Goal: Information Seeking & Learning: Find specific fact

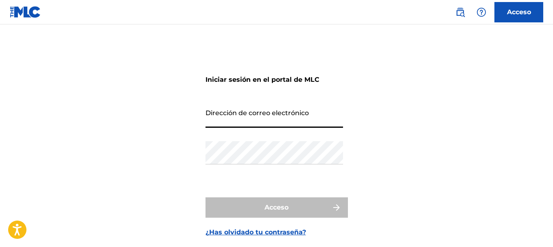
type input "[EMAIL_ADDRESS][DOMAIN_NAME]"
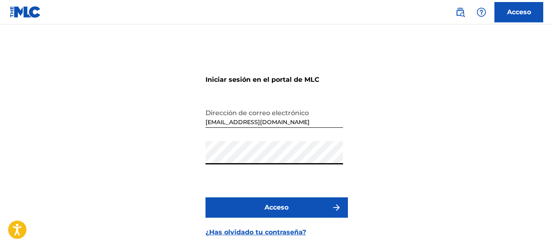
click at [283, 212] on font "Acceso" at bounding box center [276, 207] width 24 height 10
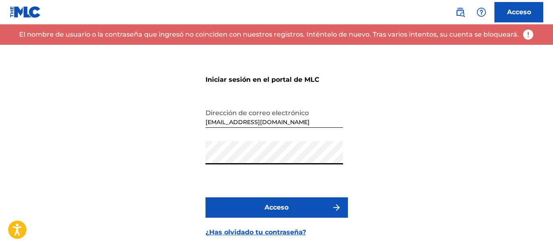
click at [281, 209] on font "Acceso" at bounding box center [276, 207] width 24 height 8
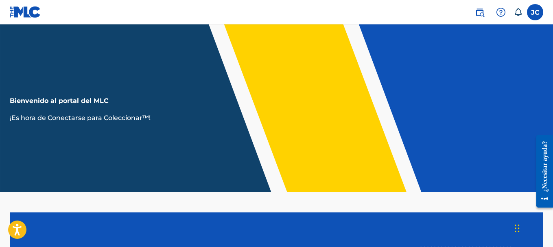
click at [517, 13] on icon at bounding box center [517, 12] width 8 height 8
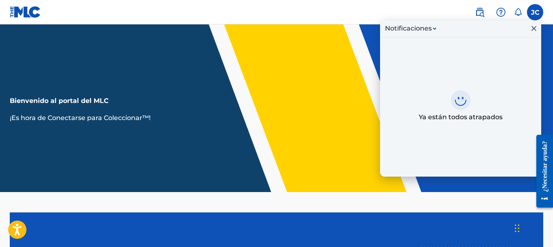
click at [517, 13] on icon at bounding box center [517, 12] width 8 height 8
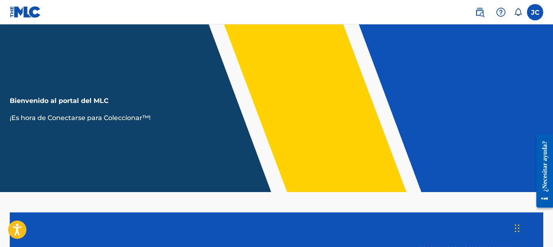
click at [486, 15] on link at bounding box center [479, 12] width 16 height 16
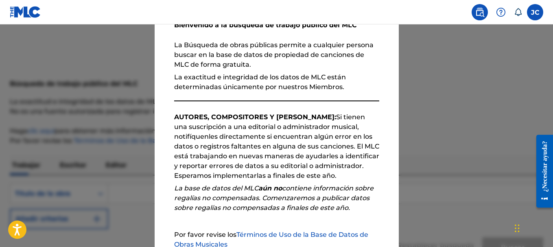
scroll to position [140, 0]
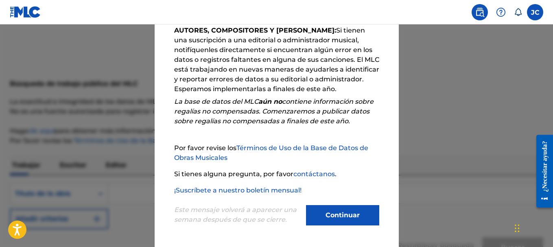
click at [319, 220] on button "Continuar" at bounding box center [342, 215] width 73 height 20
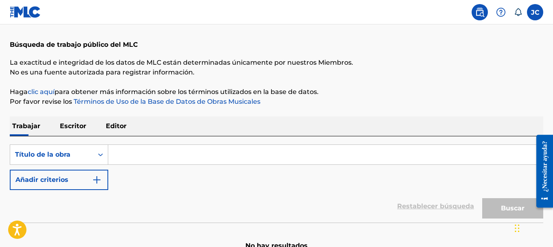
scroll to position [86, 0]
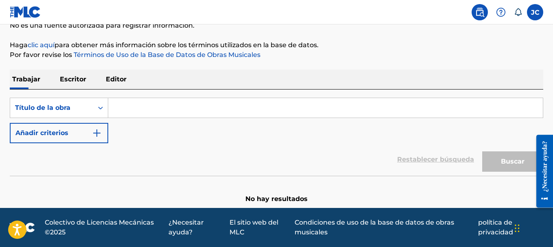
click at [536, 13] on label at bounding box center [534, 12] width 16 height 16
click at [535, 12] on input "JC Julio Cuevas julio202165@hotmail.com Notification Preferences Perfil Finaliz…" at bounding box center [535, 12] width 0 height 0
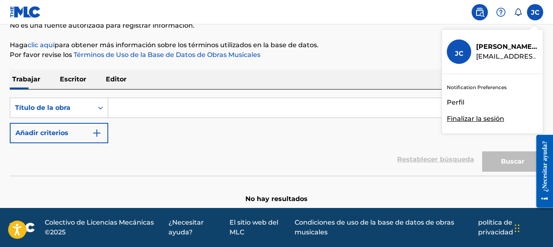
click at [450, 101] on font "Perfil" at bounding box center [454, 102] width 17 height 8
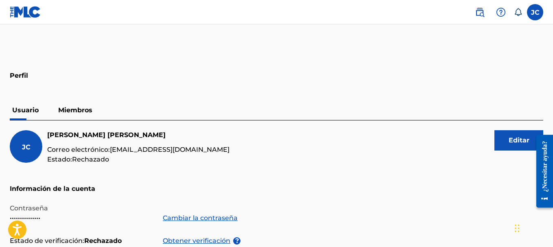
scroll to position [23, 0]
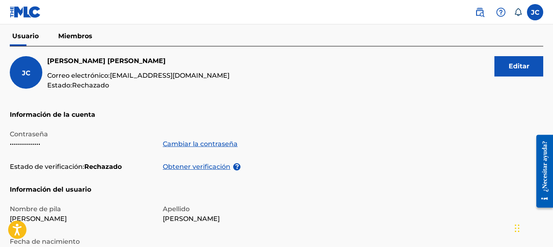
scroll to position [80, 0]
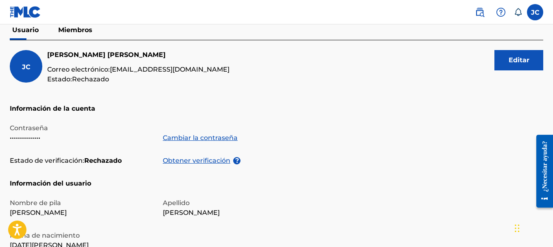
drag, startPoint x: 0, startPoint y: 167, endPoint x: 0, endPoint y: 201, distance: 34.2
click at [0, 201] on div "Perfil Usuario Miembros JC Julio Cuevas Correo electrónico: julio202165@hotmail…" at bounding box center [276, 207] width 553 height 449
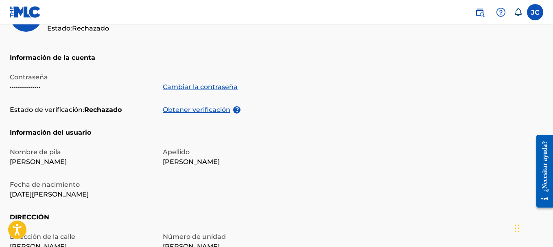
scroll to position [143, 0]
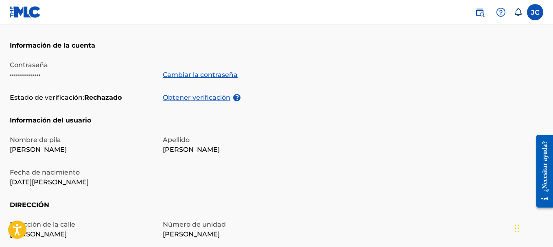
click at [0, 144] on div "Perfil Usuario Miembros JC Julio Cuevas Correo electrónico: julio202165@hotmail…" at bounding box center [276, 144] width 553 height 449
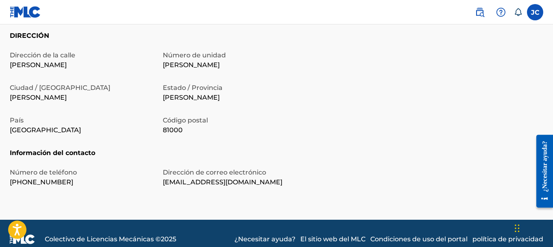
scroll to position [321, 0]
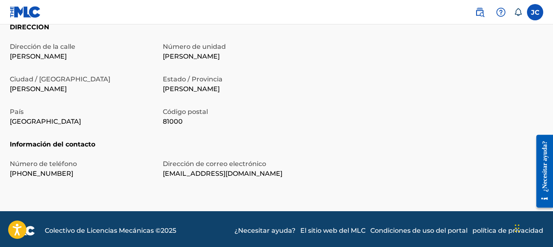
click at [252, 183] on div "Número de teléfono +1-849-4460523 Dirección de correo electrónico julio202165@h…" at bounding box center [158, 175] width 296 height 33
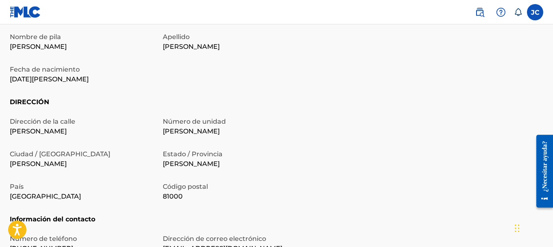
scroll to position [246, 0]
click at [264, 105] on h5 "DIRECCIÓN" at bounding box center [276, 108] width 533 height 20
click at [296, 102] on h5 "DIRECCIÓN" at bounding box center [276, 108] width 533 height 20
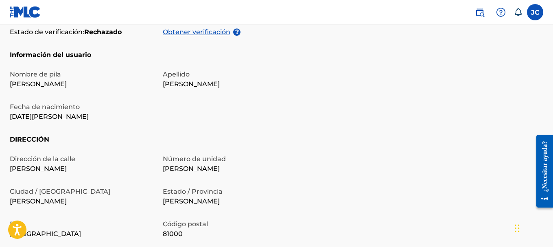
scroll to position [205, 0]
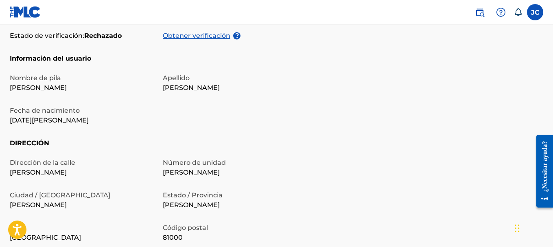
drag, startPoint x: 296, startPoint y: 102, endPoint x: 263, endPoint y: 122, distance: 38.8
click at [263, 122] on div "Nombre de pila Julio Apellido Cuevas Fecha de nacimiento 3 de mayo de 2001" at bounding box center [158, 105] width 296 height 65
click at [216, 37] on font "Obtener verificación" at bounding box center [196, 36] width 67 height 8
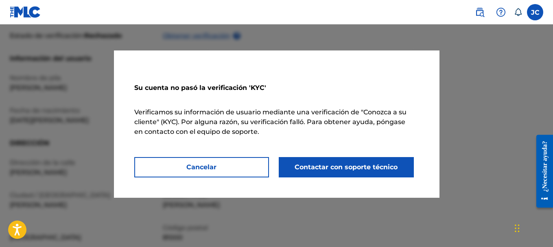
click at [306, 168] on font "Contactar con soporte técnico" at bounding box center [345, 167] width 103 height 8
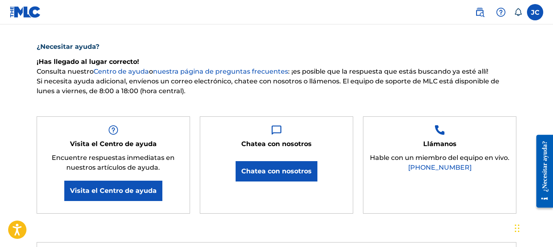
scroll to position [67, 0]
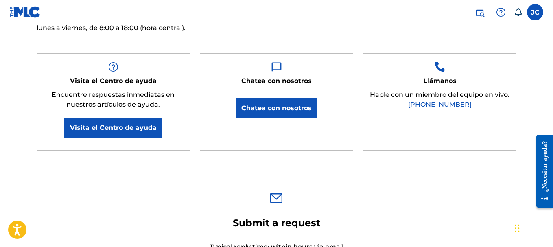
type input "[PERSON_NAME]"
type input "[EMAIL_ADDRESS][DOMAIN_NAME]"
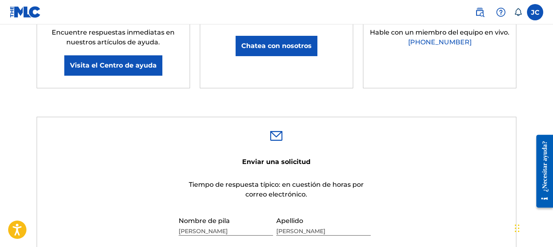
scroll to position [192, 0]
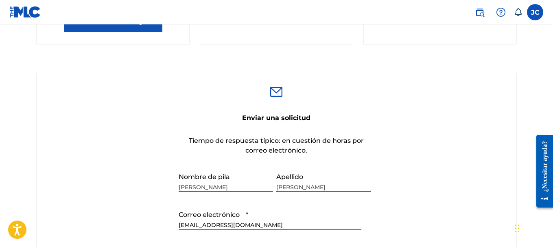
scroll to position [235, 0]
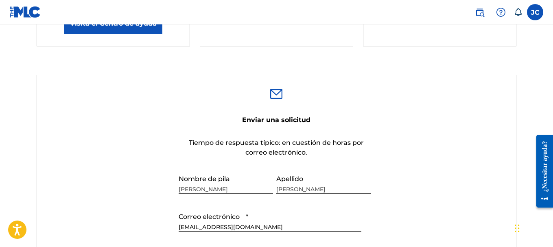
scroll to position [226, 0]
click at [4, 54] on div "¿Necesitar ayuda? ¡Has llegado al lugar correcto! Consulta nuestro Centro de ay…" at bounding box center [276, 231] width 553 height 825
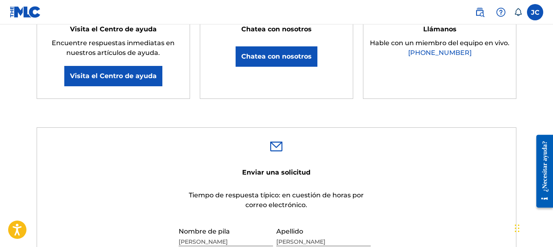
scroll to position [173, 0]
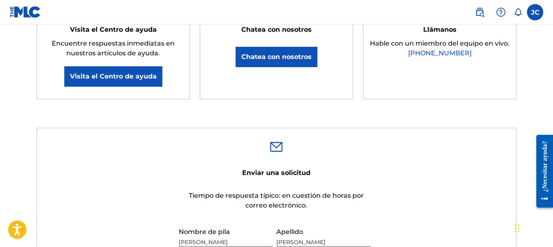
click at [475, 13] on img at bounding box center [479, 12] width 10 height 10
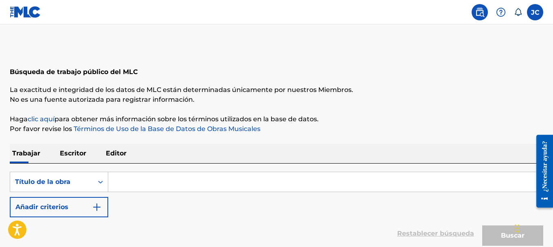
scroll to position [12, 0]
click at [132, 175] on input "Formulario de búsqueda" at bounding box center [325, 182] width 434 height 20
click at [65, 153] on font "Escritor" at bounding box center [73, 153] width 26 height 8
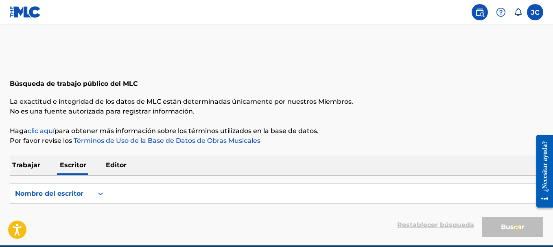
click at [132, 193] on input "Formulario de búsqueda" at bounding box center [325, 194] width 434 height 20
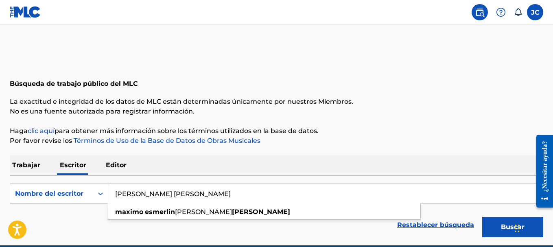
type input "Lopez Maximo Esmerlin"
click at [482, 217] on button "Buscar" at bounding box center [512, 227] width 61 height 20
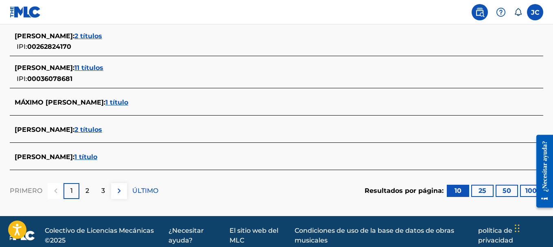
scroll to position [374, 0]
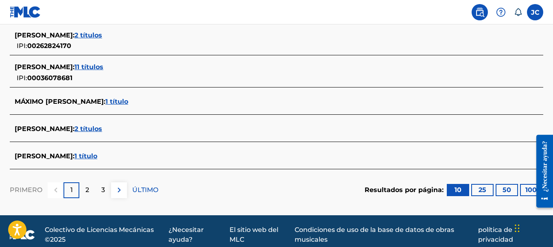
click at [97, 156] on font "1 título" at bounding box center [85, 156] width 23 height 8
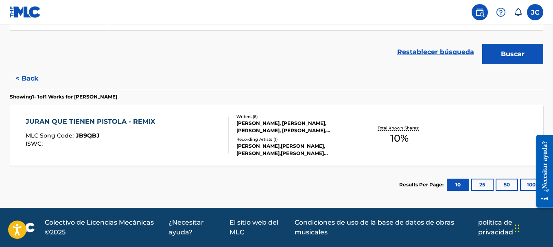
scroll to position [175, 0]
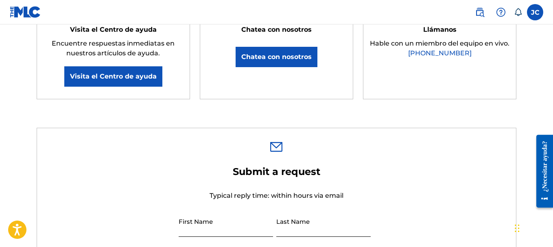
scroll to position [183, 0]
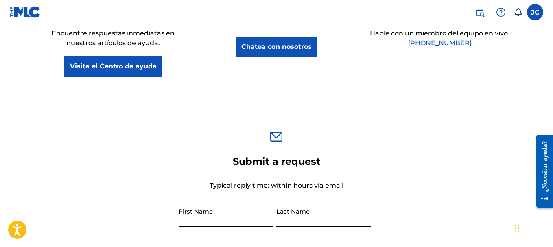
type input "[PERSON_NAME]"
type input "[EMAIL_ADDRESS][DOMAIN_NAME]"
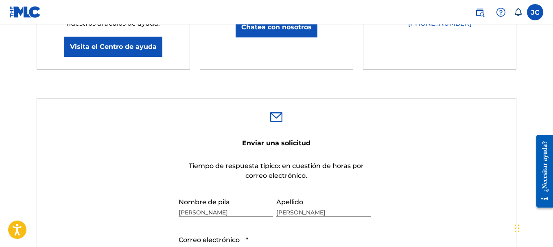
scroll to position [210, 0]
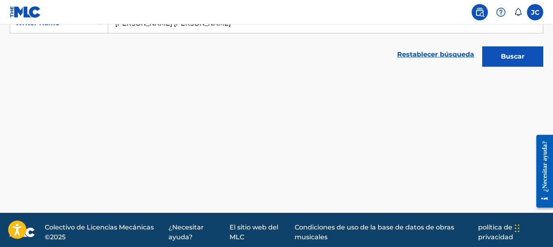
scroll to position [175, 0]
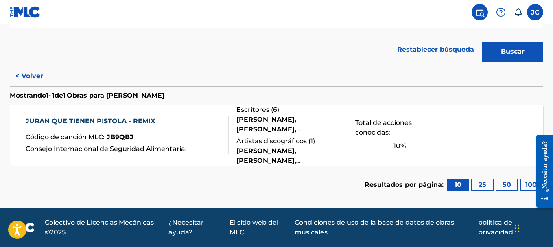
click at [152, 156] on div "JURAN QUE TIENEN PISTOLA - REMIX Código de canción MLC : JB9QBJ Consejo Interna…" at bounding box center [276, 134] width 533 height 61
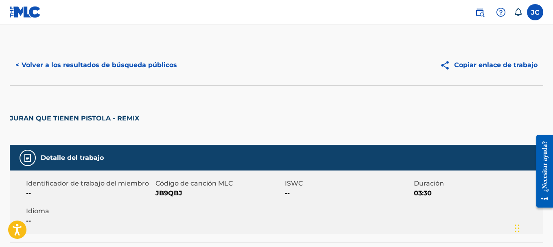
drag, startPoint x: 152, startPoint y: 156, endPoint x: 2, endPoint y: 135, distance: 151.2
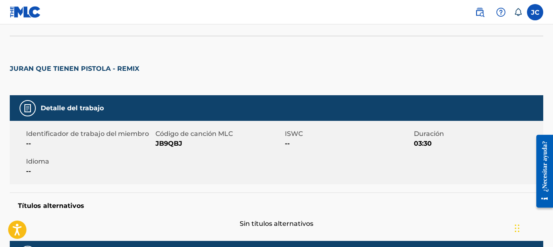
scroll to position [54, 0]
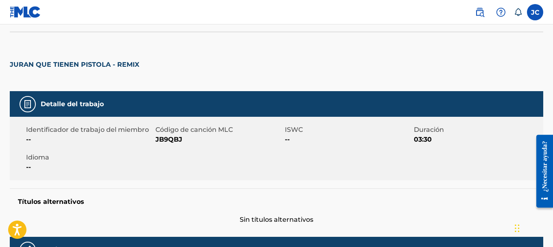
click at [29, 65] on font "JURAN QUE TIENEN PISTOLA - REMIX" at bounding box center [74, 65] width 129 height 8
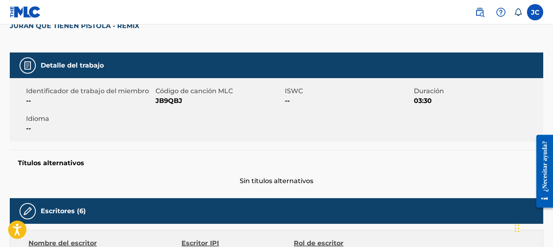
click at [128, 96] on span "--" at bounding box center [89, 101] width 127 height 10
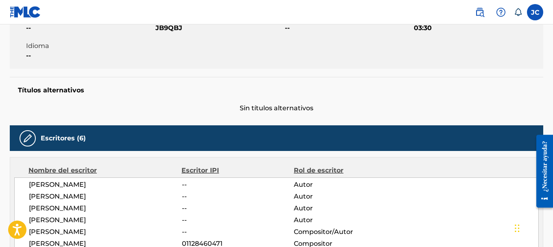
scroll to position [165, 0]
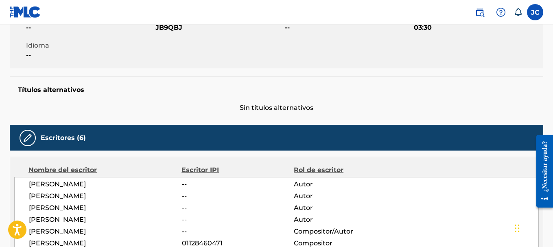
click at [132, 94] on h5 "Títulos alternativos" at bounding box center [276, 90] width 517 height 10
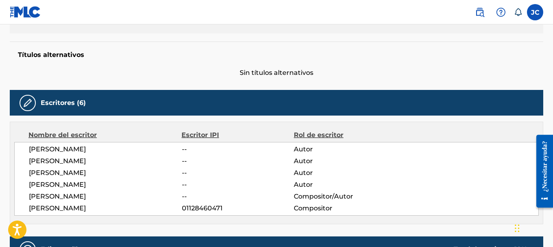
scroll to position [219, 0]
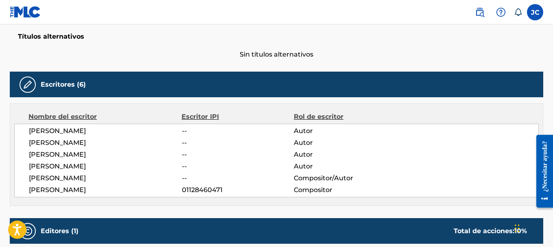
drag, startPoint x: 161, startPoint y: 111, endPoint x: 7, endPoint y: 159, distance: 162.2
click at [7, 159] on div "< Volver a los resultados de búsqueda públicos Copiar enlace de trabajo JURAN Q…" at bounding box center [276, 189] width 553 height 727
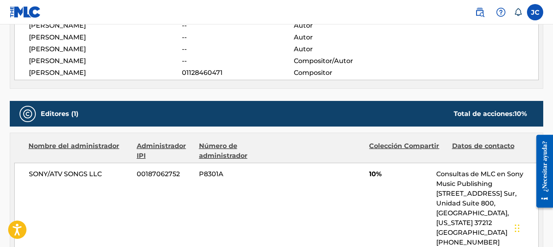
scroll to position [346, 0]
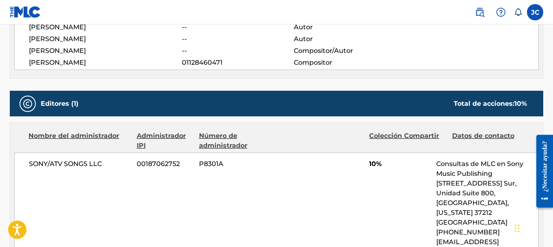
click at [0, 147] on div "< Volver a los resultados de búsqueda públicos Copiar enlace de trabajo JURAN Q…" at bounding box center [276, 62] width 553 height 727
drag, startPoint x: 0, startPoint y: 162, endPoint x: 320, endPoint y: 77, distance: 331.4
click at [320, 77] on div "Nombre del escritor Escritor IPI Rol de escritor PABLO ASAEL SEGURA MEDRANO -- …" at bounding box center [276, 27] width 533 height 102
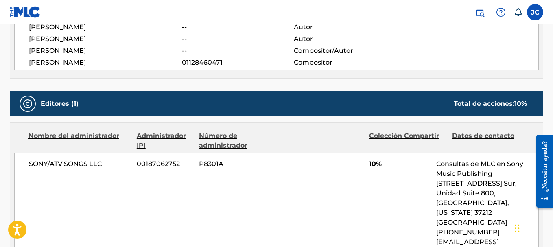
click at [321, 127] on div "Nombre del administrador Administrador IPI Número de administrador Colección Co…" at bounding box center [276, 193] width 532 height 140
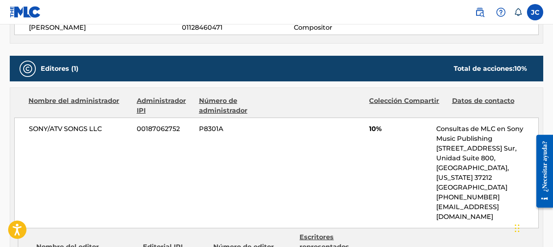
scroll to position [386, 0]
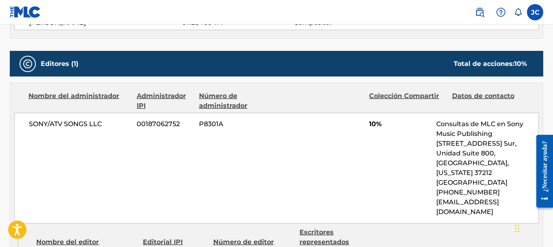
click at [321, 127] on div "SONY/ATV SONGS LLC 00187062752 P8301A 10% Consultas de MLC en Sony Music Publis…" at bounding box center [276, 168] width 524 height 111
drag, startPoint x: 321, startPoint y: 127, endPoint x: 329, endPoint y: 88, distance: 40.1
click at [329, 88] on div "Nombre del administrador Administrador IPI Número de administrador Colección Co…" at bounding box center [276, 153] width 532 height 140
click at [552, 75] on div "< Volver a los resultados de búsqueda públicos Copiar enlace de trabajo JURAN Q…" at bounding box center [276, 23] width 553 height 729
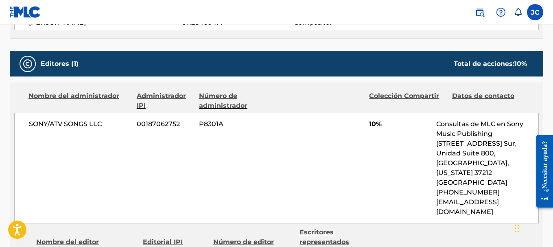
click at [552, 74] on div "< Volver a los resultados de búsqueda públicos Copiar enlace de trabajo JURAN Q…" at bounding box center [276, 23] width 553 height 729
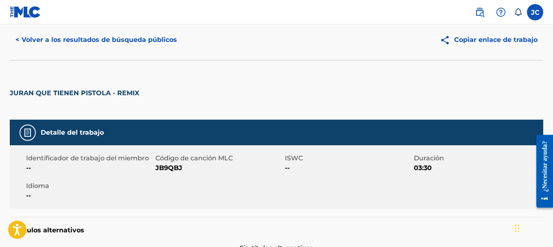
scroll to position [21, 0]
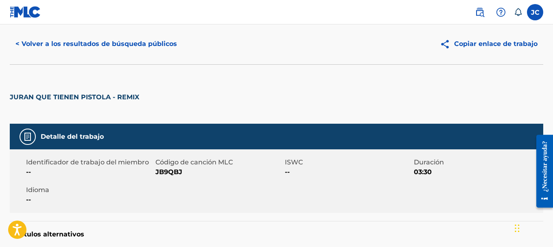
click at [364, 73] on div "JURAN QUE TIENEN PISTOLA - REMIX" at bounding box center [276, 93] width 533 height 59
click at [17, 44] on font "< Volver a los resultados de búsqueda públicos" at bounding box center [95, 44] width 161 height 8
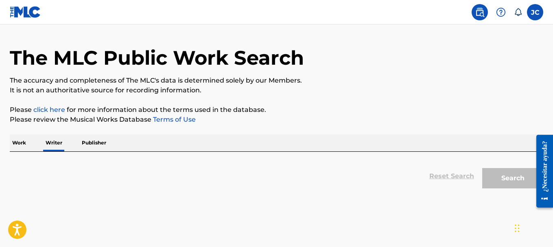
scroll to position [60, 0]
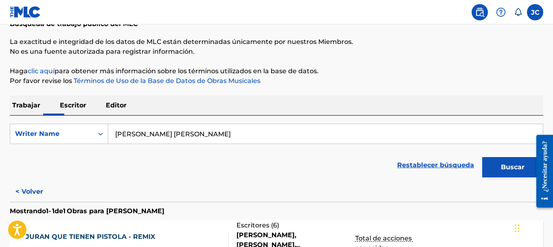
click at [215, 135] on input "Lopez Maximo Esmerlin" at bounding box center [325, 134] width 434 height 20
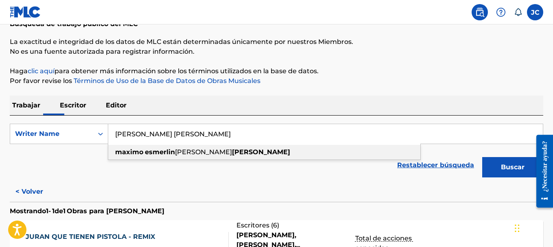
click at [232, 149] on strong "lopez" at bounding box center [261, 152] width 58 height 8
type input "maximo esmerlin felix lopez"
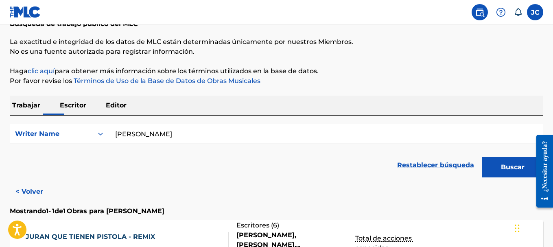
click at [493, 170] on button "Buscar" at bounding box center [512, 167] width 61 height 20
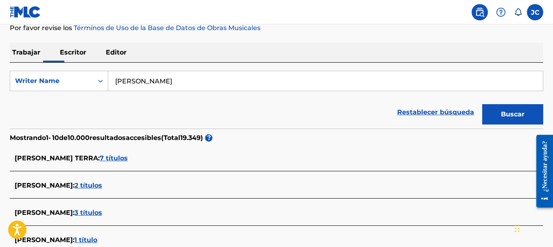
click at [0, 160] on div "Búsqueda de trabajo público del MLC La exactitud e integridad de los datos de M…" at bounding box center [276, 199] width 553 height 535
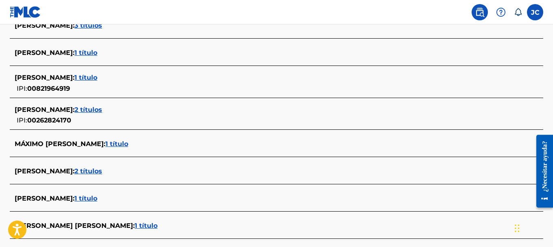
scroll to position [300, 0]
click at [36, 151] on div "MÁXIMO ESMELIN LOPEZ : 1 título" at bounding box center [276, 144] width 533 height 19
click at [117, 143] on font "1 título" at bounding box center [116, 143] width 23 height 8
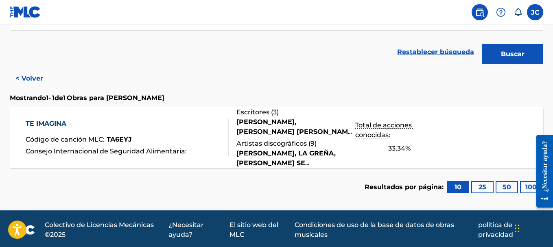
scroll to position [175, 0]
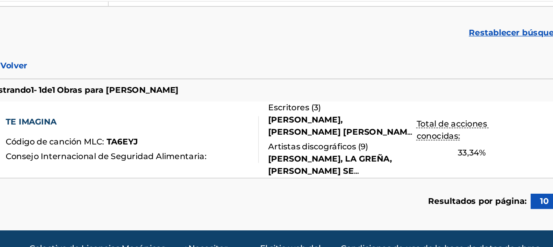
click at [121, 118] on div "TE IMAGINA" at bounding box center [107, 121] width 163 height 10
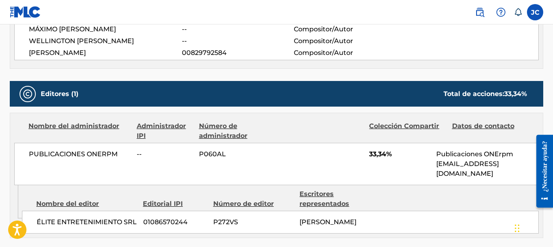
scroll to position [321, 0]
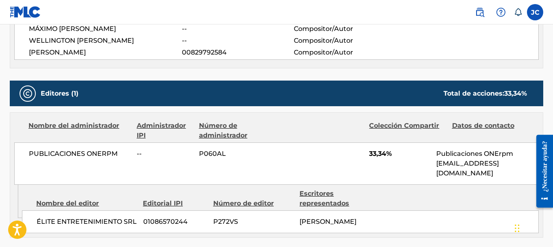
click at [9, 79] on div "< Volver a los resultados de búsqueda públicos Copiar enlace de trabajo TE IMAG…" at bounding box center [276, 108] width 553 height 769
drag, startPoint x: 8, startPoint y: 84, endPoint x: 6, endPoint y: 42, distance: 41.5
click at [6, 42] on div "< Volver a los resultados de búsqueda públicos Copiar enlace de trabajo TE IMAG…" at bounding box center [276, 108] width 553 height 769
drag, startPoint x: 184, startPoint y: 70, endPoint x: 172, endPoint y: 72, distance: 11.6
click at [172, 72] on div "Detalle del trabajo Identificador de trabajo del miembro -- Código de canción M…" at bounding box center [276, 158] width 533 height 669
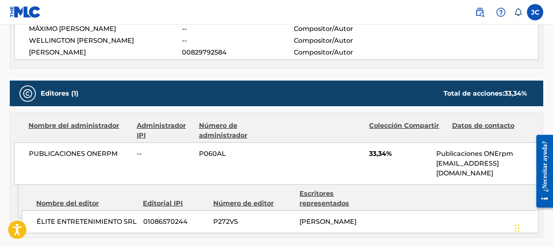
scroll to position [318, 0]
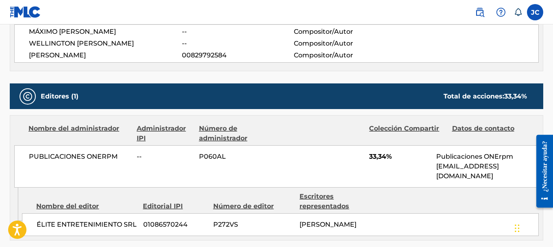
click at [205, 49] on div "MÁXIMO ESMELIN LÓPEZ -- Compositor/Autor WELLINGTON ESMAILÍN ACOSTA FELIZ -- Co…" at bounding box center [276, 43] width 524 height 38
click at [552, 52] on div "< Volver a los resultados de búsqueda públicos Copiar enlace de trabajo TE IMAG…" at bounding box center [276, 111] width 553 height 769
click at [552, 86] on div "< Volver a los resultados de búsqueda públicos Copiar enlace de trabajo TE IMAG…" at bounding box center [276, 111] width 553 height 769
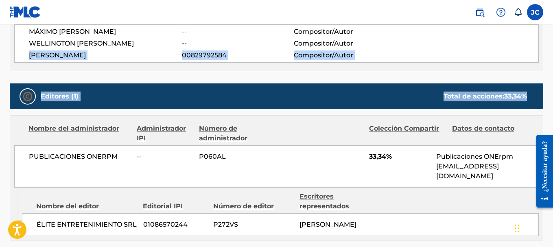
drag, startPoint x: 552, startPoint y: 86, endPoint x: 553, endPoint y: 40, distance: 46.4
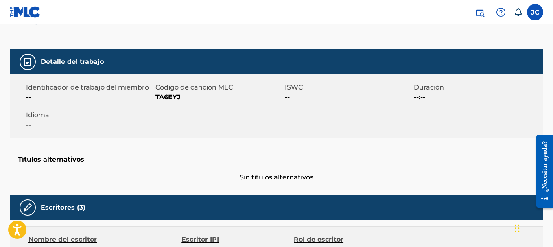
scroll to position [96, 0]
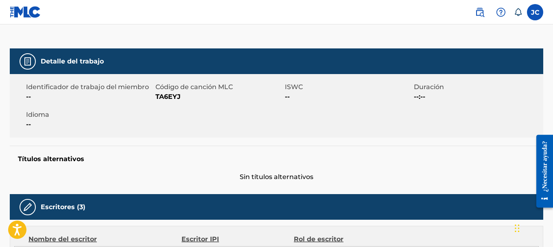
click at [160, 126] on div "Identificador de trabajo del miembro -- Código de canción MLC TA6EYJ ISWC -- Du…" at bounding box center [276, 105] width 533 height 63
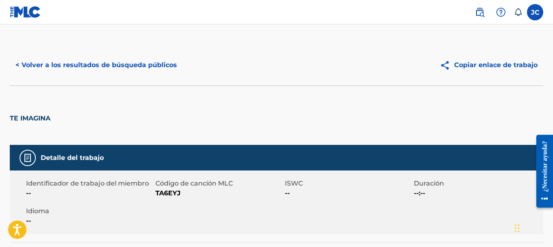
click at [19, 64] on font "< Volver a los resultados de búsqueda públicos" at bounding box center [95, 65] width 161 height 8
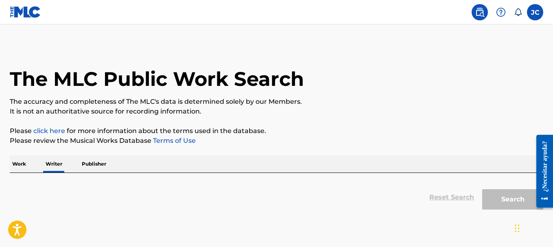
scroll to position [60, 0]
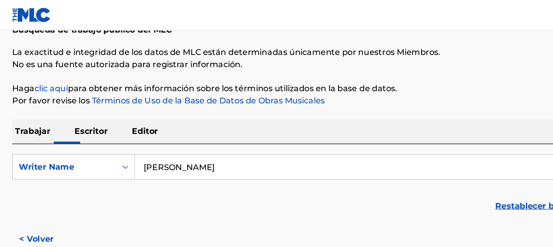
drag, startPoint x: 385, startPoint y: 85, endPoint x: 203, endPoint y: 94, distance: 181.5
click at [203, 94] on div "Búsqueda de trabajo público del MLC La exactitud e integridad de los datos de M…" at bounding box center [276, 152] width 553 height 334
click at [220, 136] on input "maximo esmerlin felix lopez" at bounding box center [325, 134] width 434 height 20
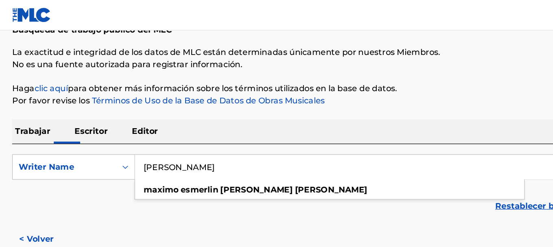
click at [220, 136] on input "maximo esmerlin felix lopez" at bounding box center [325, 134] width 434 height 20
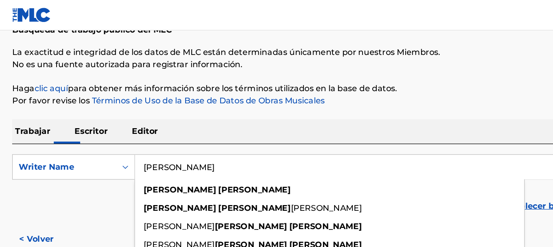
click at [482, 157] on button "Buscar" at bounding box center [512, 167] width 61 height 20
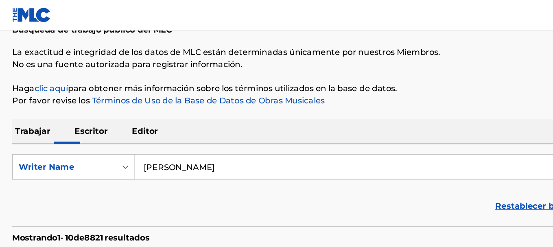
drag, startPoint x: 291, startPoint y: 98, endPoint x: 283, endPoint y: 100, distance: 7.8
click at [283, 100] on div "Trabajar Escritor Editor" at bounding box center [276, 106] width 533 height 20
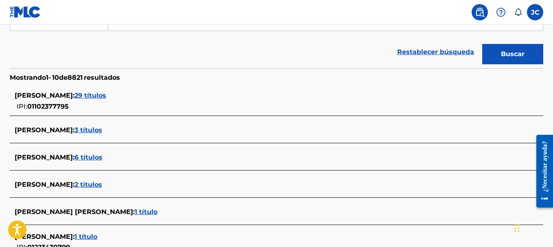
scroll to position [174, 0]
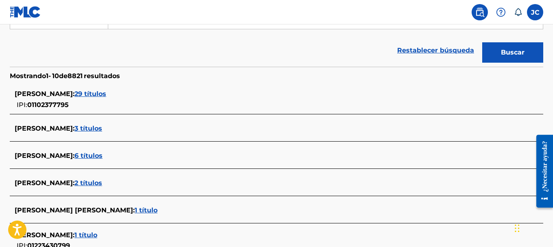
click at [106, 91] on font "29 títulos" at bounding box center [90, 94] width 32 height 8
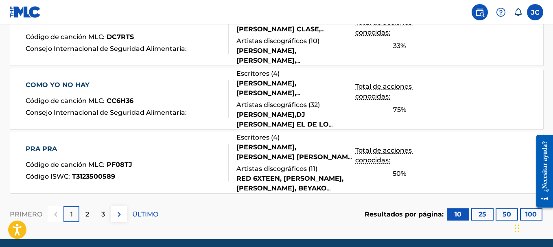
scroll to position [731, 0]
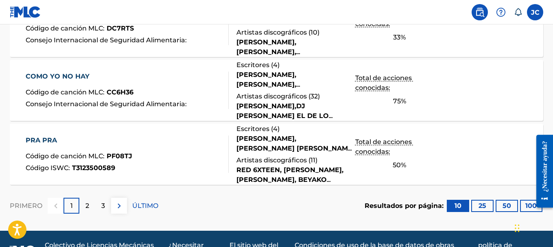
click at [84, 205] on div "2" at bounding box center [87, 206] width 16 height 16
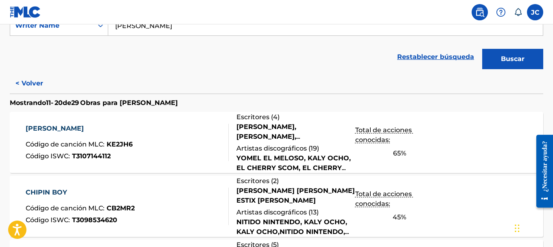
scroll to position [168, 0]
click at [17, 85] on font "< Volver" at bounding box center [29, 84] width 28 height 8
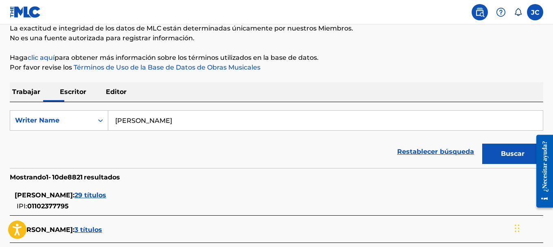
scroll to position [46, 0]
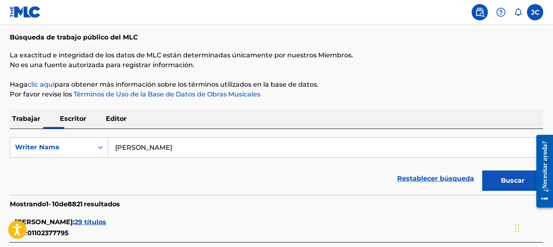
click at [154, 150] on input "Joel Arias" at bounding box center [325, 147] width 434 height 20
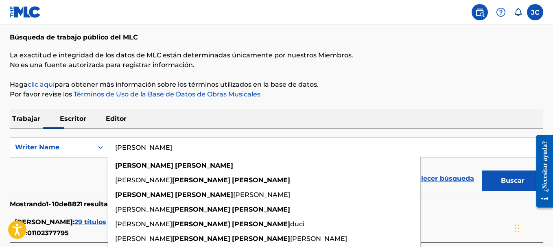
click at [154, 150] on input "Joel Arias" at bounding box center [325, 147] width 434 height 20
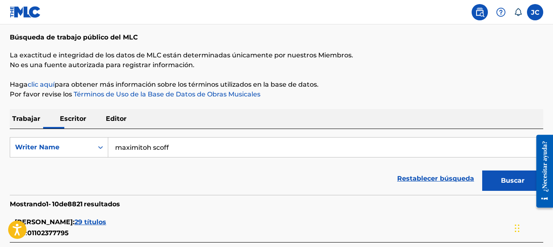
click at [482, 170] on button "Buscar" at bounding box center [512, 180] width 61 height 20
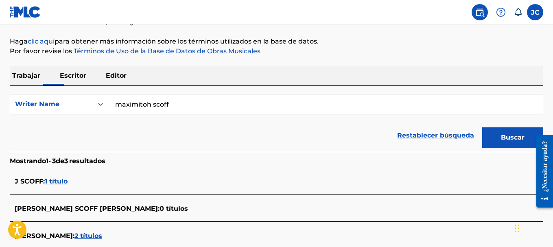
scroll to position [89, 0]
drag, startPoint x: 178, startPoint y: 103, endPoint x: 153, endPoint y: 113, distance: 26.7
click at [153, 113] on input "maximitoh scoff" at bounding box center [325, 105] width 434 height 20
click at [482, 128] on button "Buscar" at bounding box center [512, 138] width 61 height 20
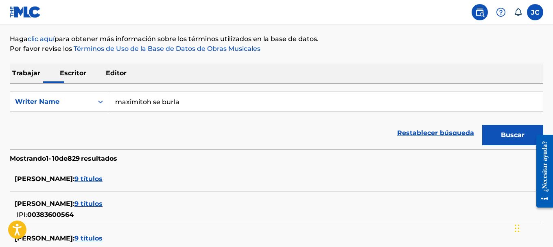
scroll to position [85, 0]
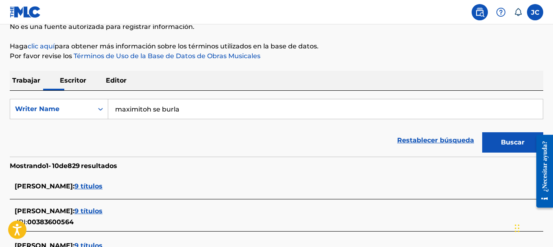
click at [182, 109] on input "maximitoh se burla" at bounding box center [325, 109] width 434 height 20
drag, startPoint x: 168, startPoint y: 106, endPoint x: 176, endPoint y: 109, distance: 8.2
click at [176, 109] on input "Julio Alexander V" at bounding box center [325, 109] width 434 height 20
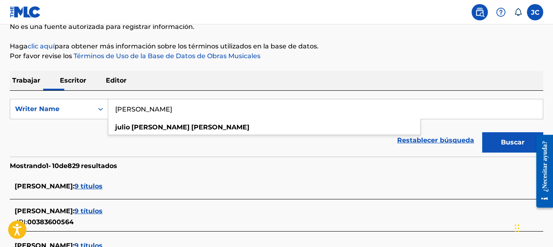
type input "Julio Alexander Cuevas"
click at [482, 132] on button "Buscar" at bounding box center [512, 142] width 61 height 20
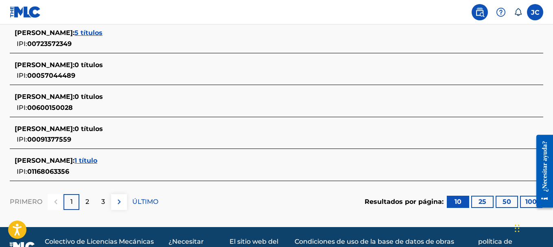
scroll to position [365, 0]
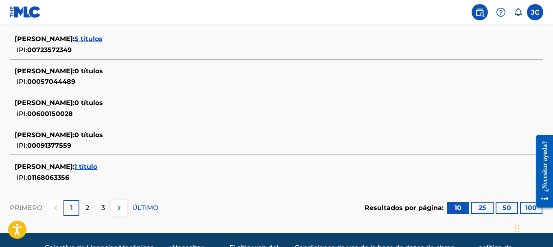
click at [97, 166] on font "1 título" at bounding box center [85, 167] width 23 height 8
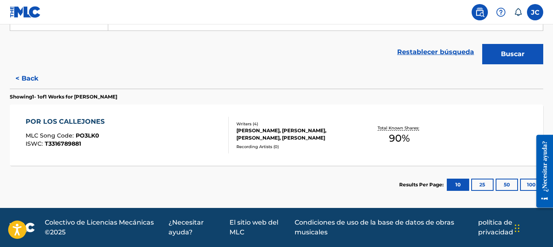
scroll to position [175, 0]
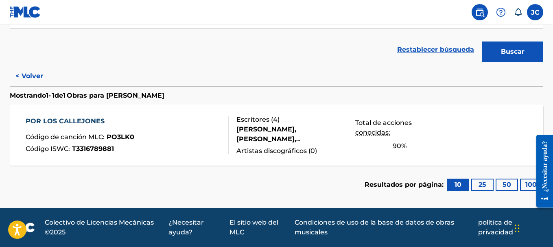
click at [266, 120] on font "Escritores (" at bounding box center [254, 119] width 37 height 8
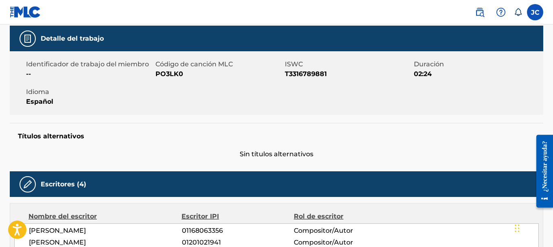
scroll to position [120, 0]
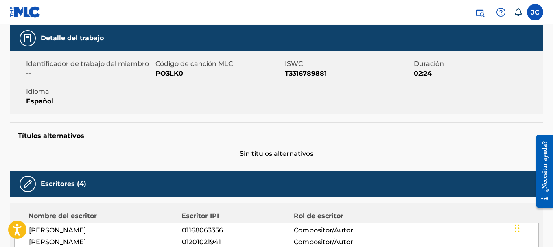
click at [364, 195] on div "Escritores (4)" at bounding box center [276, 184] width 533 height 26
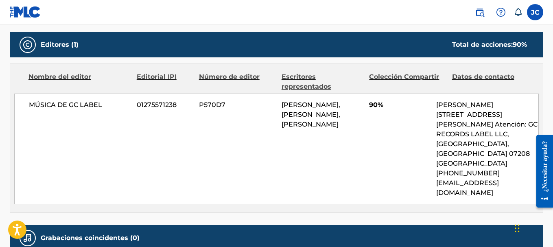
scroll to position [381, 0]
